Goal: Task Accomplishment & Management: Manage account settings

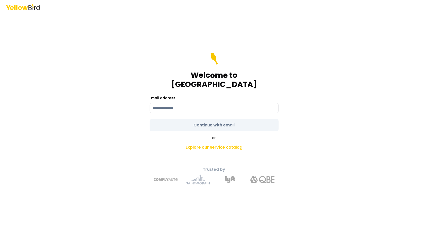
click at [187, 97] on div "Email address" at bounding box center [214, 104] width 129 height 18
click at [183, 103] on input at bounding box center [214, 108] width 129 height 10
type input "**********"
click at [203, 145] on link "Explore our service catalog" at bounding box center [213, 147] width 177 height 10
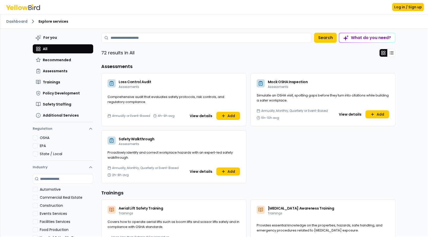
click at [358, 35] on div "What do you need?" at bounding box center [367, 37] width 56 height 9
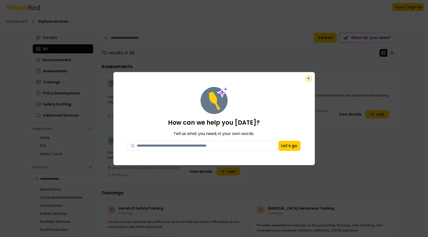
click at [309, 78] on icon "button" at bounding box center [309, 78] width 4 height 4
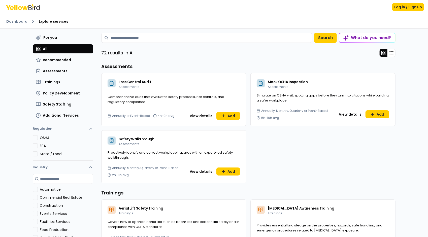
click at [68, 46] on button "All" at bounding box center [63, 48] width 60 height 9
click at [10, 23] on link "Dashboard" at bounding box center [16, 21] width 21 height 5
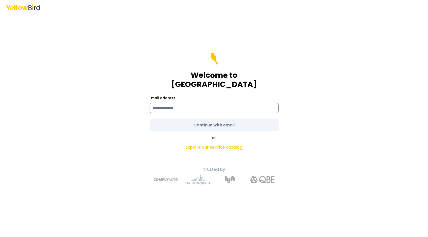
click at [161, 105] on input at bounding box center [214, 108] width 129 height 10
type input "**********"
click at [96, 131] on div "**********" at bounding box center [214, 118] width 428 height 237
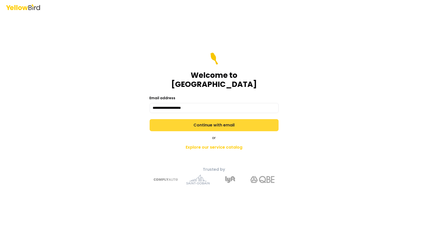
click at [192, 120] on button "Continue with email" at bounding box center [214, 125] width 129 height 12
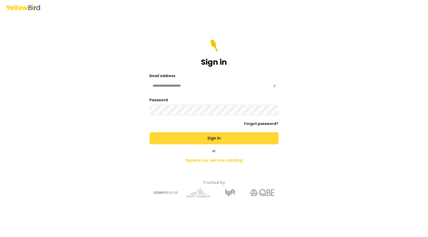
click at [190, 136] on button "Sign in" at bounding box center [214, 138] width 129 height 12
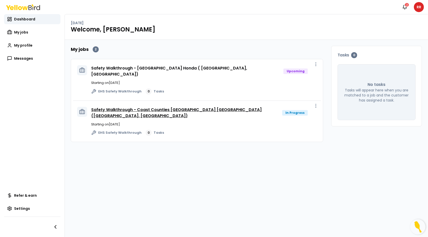
click at [185, 107] on link "Safety Walkthrough - Coast Counties [GEOGRAPHIC_DATA] [GEOGRAPHIC_DATA] ([GEOGR…" at bounding box center [176, 113] width 171 height 12
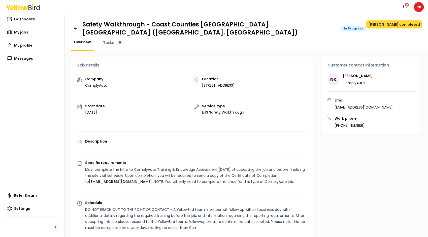
click at [391, 26] on button "[PERSON_NAME] completed" at bounding box center [394, 24] width 56 height 8
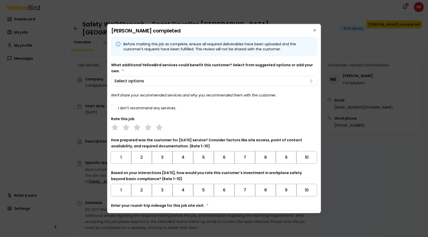
click at [115, 107] on button "I don't recommend any services." at bounding box center [113, 106] width 5 height 5
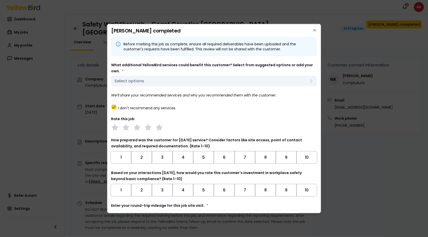
scroll to position [31, 0]
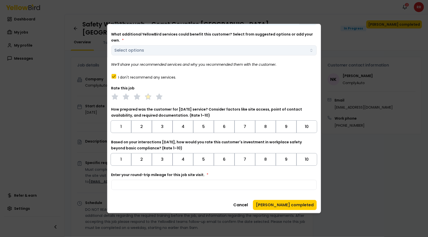
click at [147, 96] on polygon at bounding box center [148, 96] width 6 height 6
click at [279, 123] on button "9" at bounding box center [286, 126] width 21 height 13
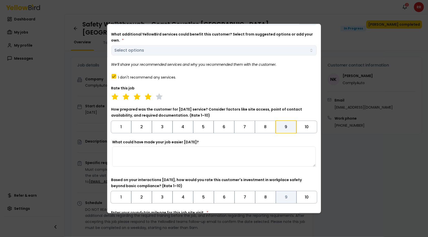
click at [286, 194] on button "9" at bounding box center [286, 197] width 21 height 13
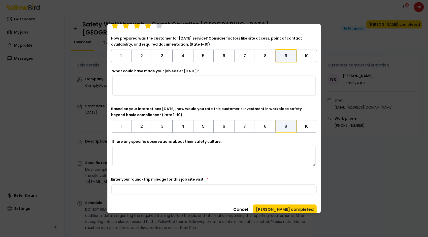
scroll to position [107, 0]
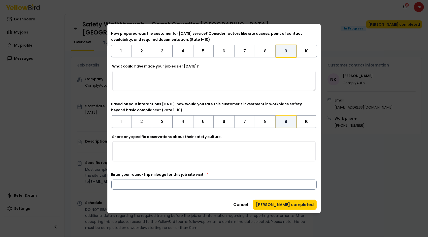
click at [142, 189] on input "Enter your round-trip mileage for this job site visit. *" at bounding box center [214, 184] width 206 height 10
type input "***"
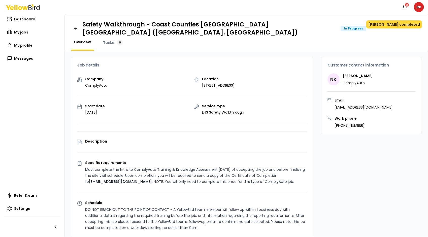
click at [391, 27] on button "[PERSON_NAME] completed" at bounding box center [394, 24] width 56 height 8
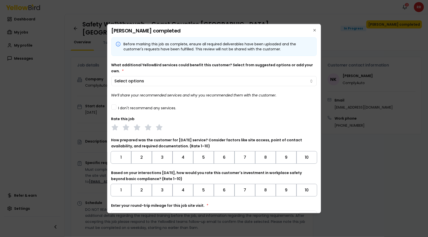
scroll to position [31, 0]
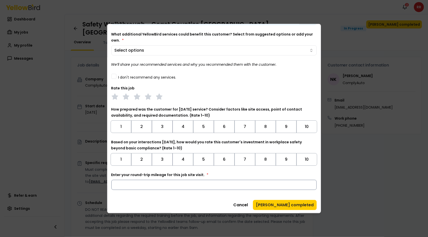
click at [187, 187] on input "Enter your round-trip mileage for this job site visit. *" at bounding box center [214, 185] width 206 height 10
type input "***"
click at [281, 157] on button "9" at bounding box center [286, 159] width 21 height 13
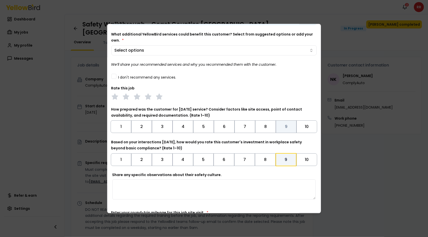
click at [280, 130] on button "9" at bounding box center [286, 126] width 21 height 13
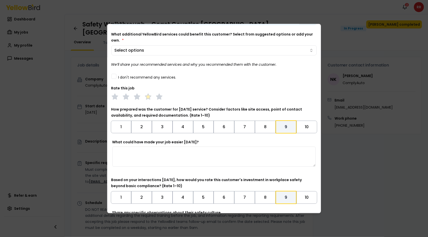
click at [147, 96] on polygon at bounding box center [148, 96] width 6 height 6
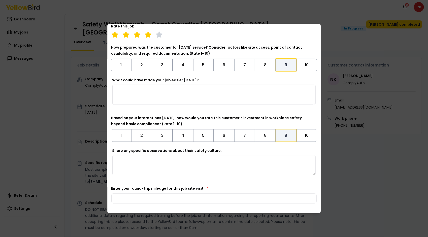
scroll to position [107, 0]
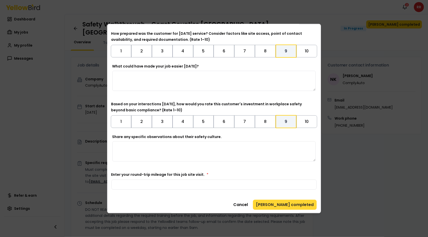
click at [299, 203] on button "[PERSON_NAME] completed" at bounding box center [285, 204] width 64 height 10
click at [287, 204] on button "[PERSON_NAME] completed" at bounding box center [285, 204] width 64 height 10
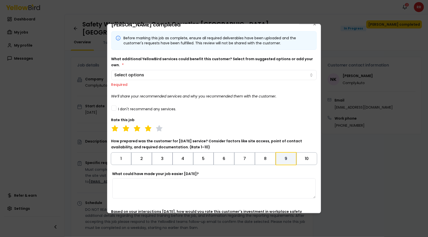
scroll to position [0, 0]
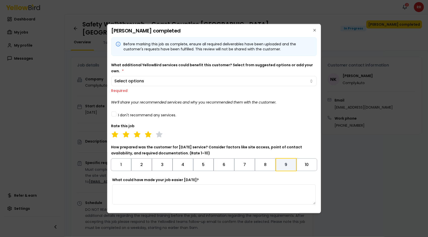
click at [116, 115] on button "I don't recommend any services." at bounding box center [113, 113] width 5 height 5
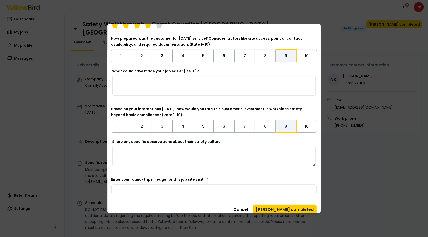
scroll to position [107, 0]
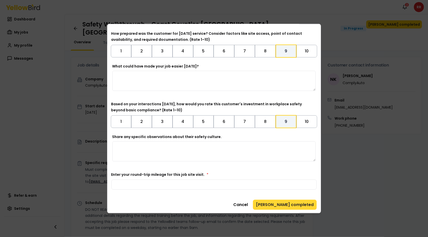
click at [295, 201] on button "[PERSON_NAME] completed" at bounding box center [285, 204] width 64 height 10
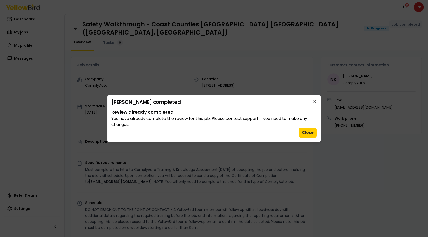
scroll to position [0, 0]
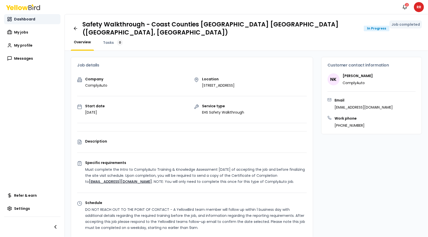
click at [28, 23] on link "Dashboard" at bounding box center [32, 19] width 56 height 10
